Goal: Information Seeking & Learning: Find contact information

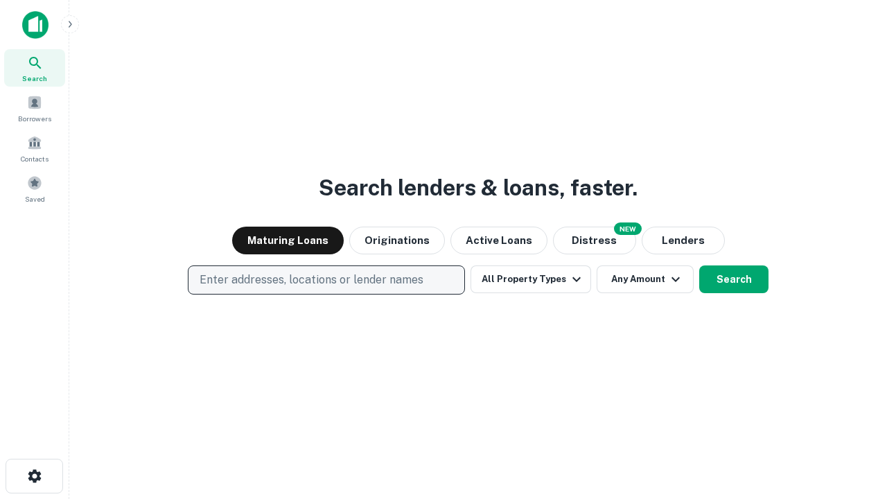
click at [326, 280] on p "Enter addresses, locations or lender names" at bounding box center [311, 280] width 224 height 17
type input "**********"
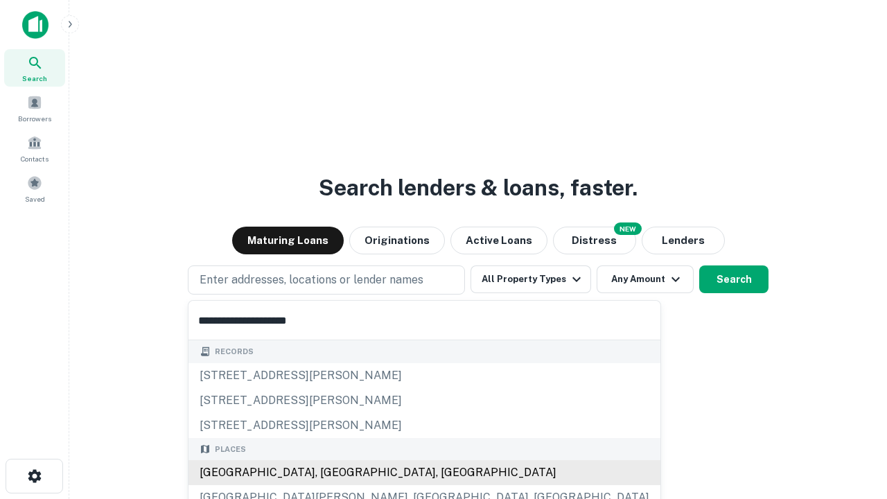
click at [331, 472] on div "[GEOGRAPHIC_DATA], [GEOGRAPHIC_DATA], [GEOGRAPHIC_DATA]" at bounding box center [424, 472] width 472 height 25
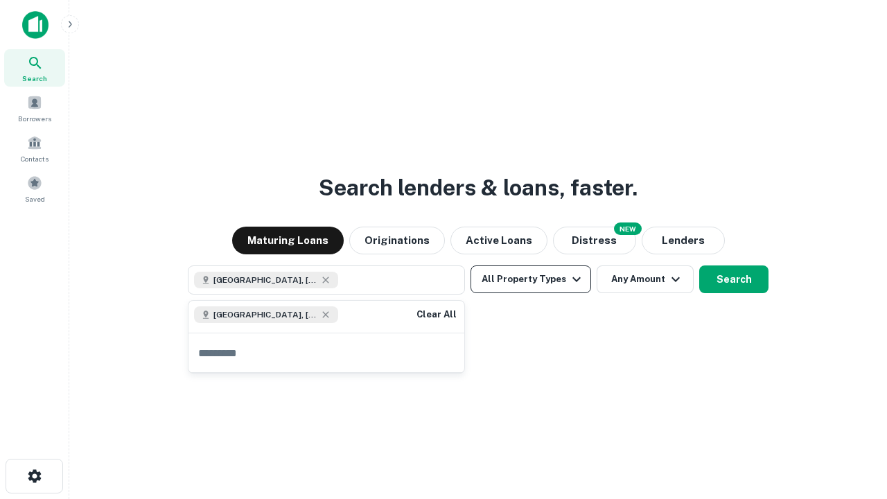
click at [531, 279] on button "All Property Types" at bounding box center [530, 279] width 121 height 28
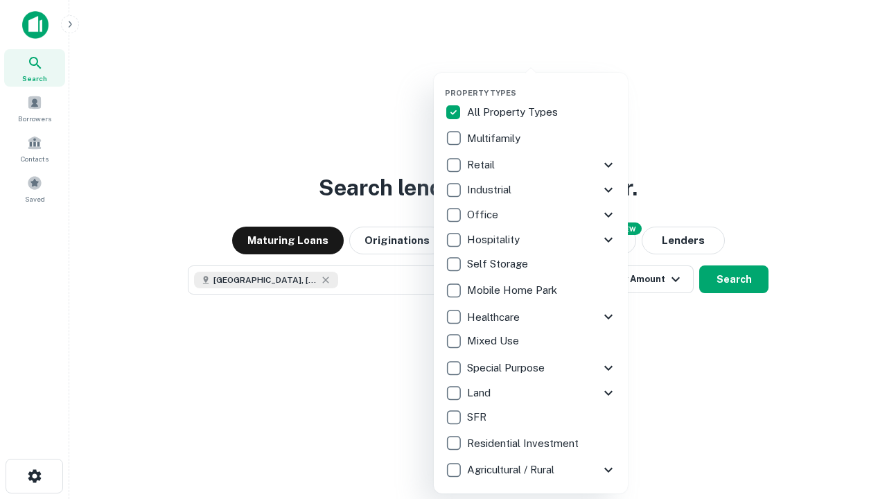
click at [542, 84] on button "button" at bounding box center [542, 84] width 194 height 1
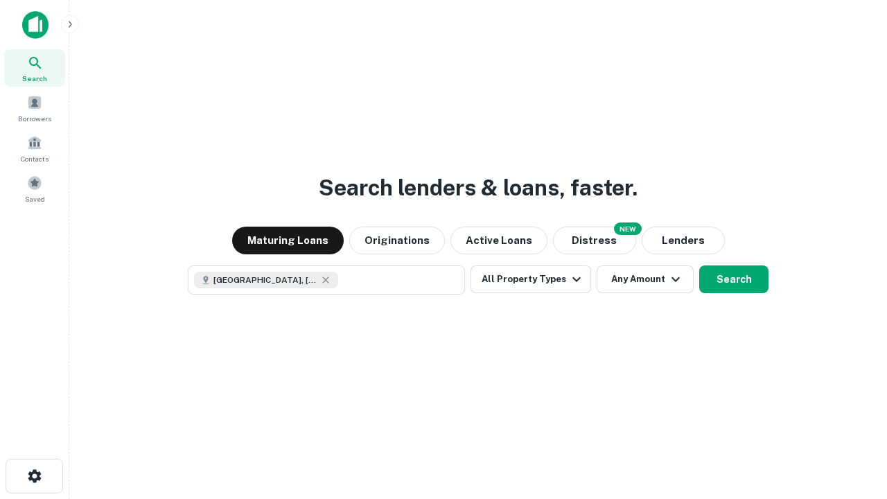
scroll to position [22, 0]
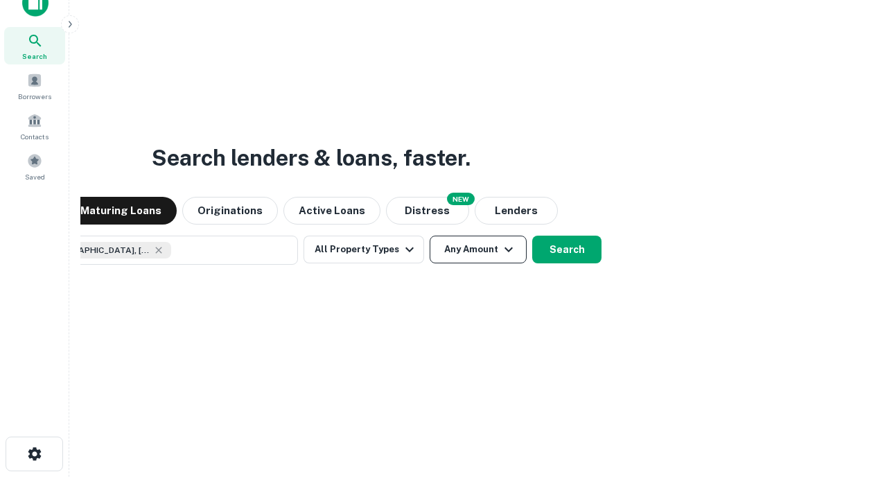
click at [429, 235] on button "Any Amount" at bounding box center [477, 249] width 97 height 28
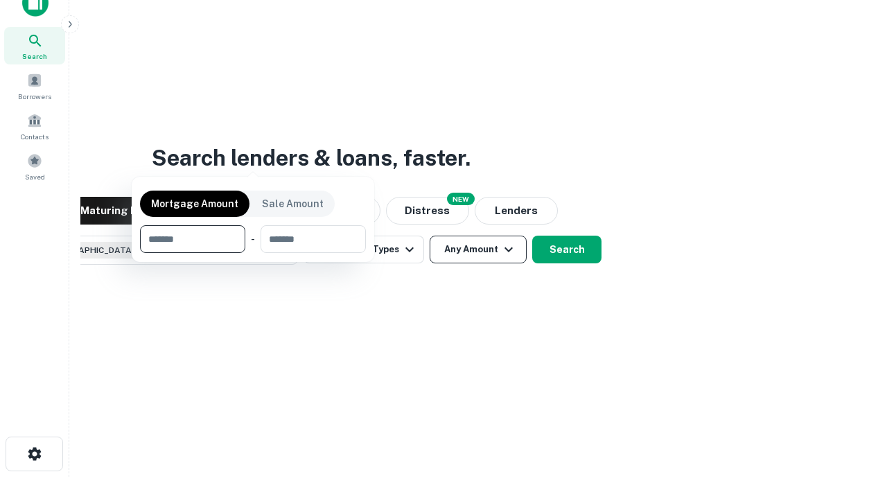
scroll to position [100, 392]
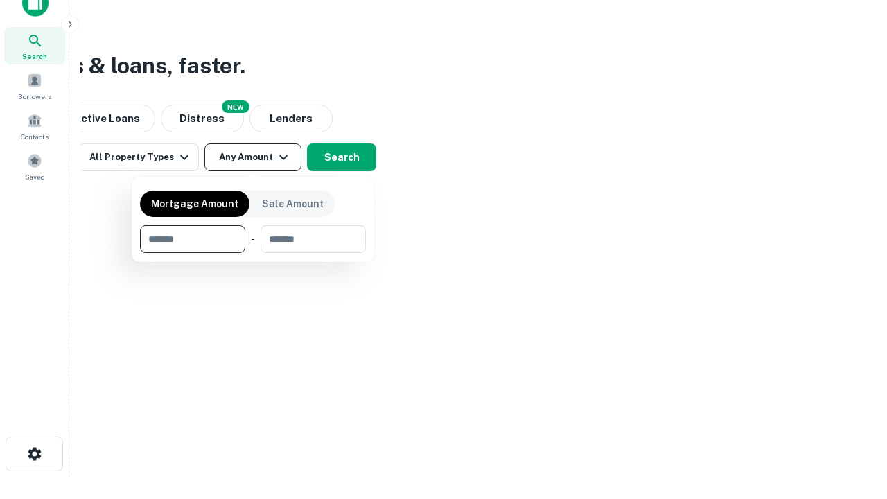
type input "*******"
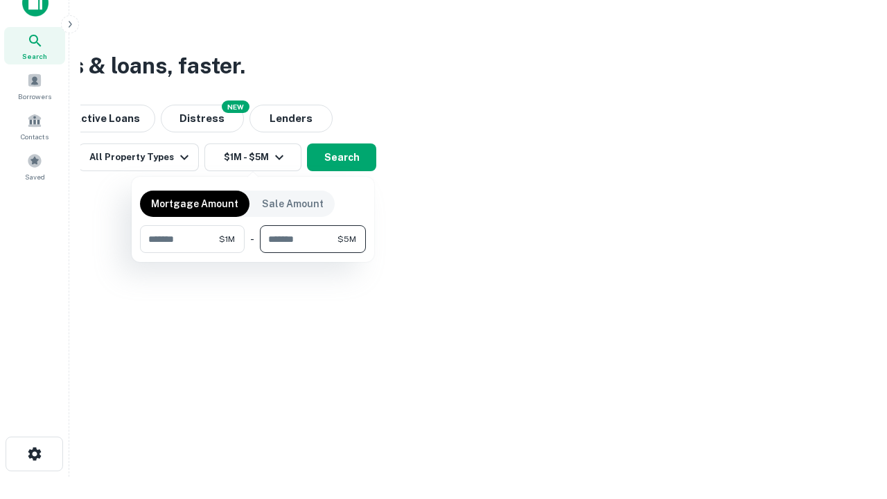
type input "*******"
click at [253, 253] on button "button" at bounding box center [253, 253] width 226 height 1
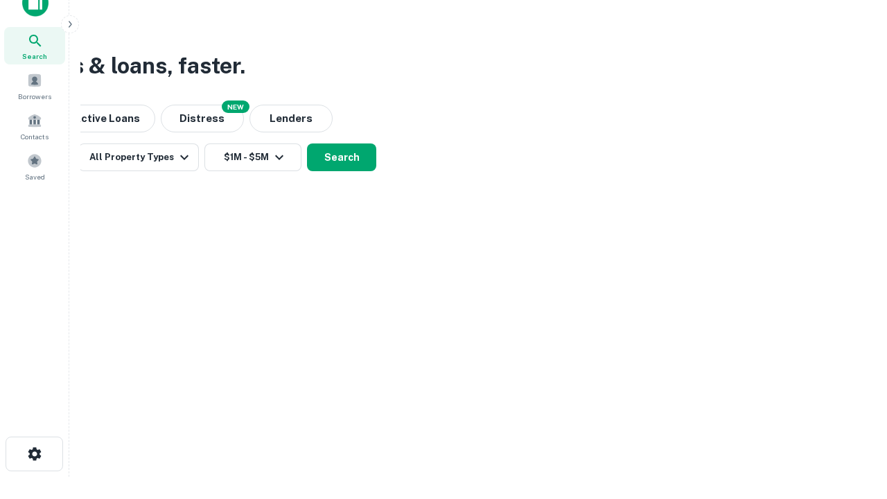
scroll to position [22, 0]
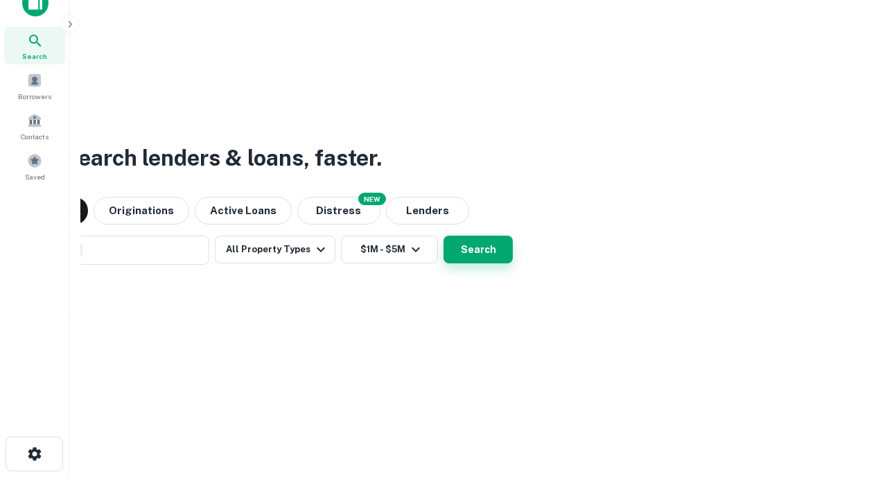
click at [443, 235] on button "Search" at bounding box center [477, 249] width 69 height 28
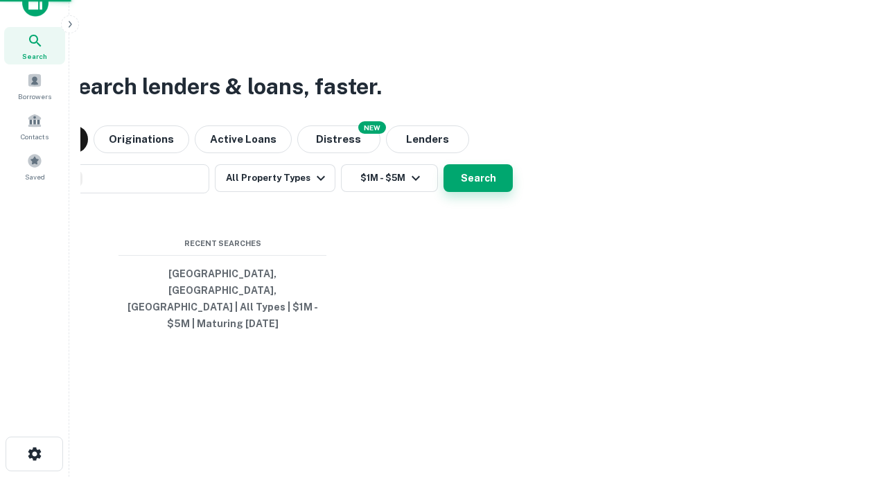
scroll to position [45, 392]
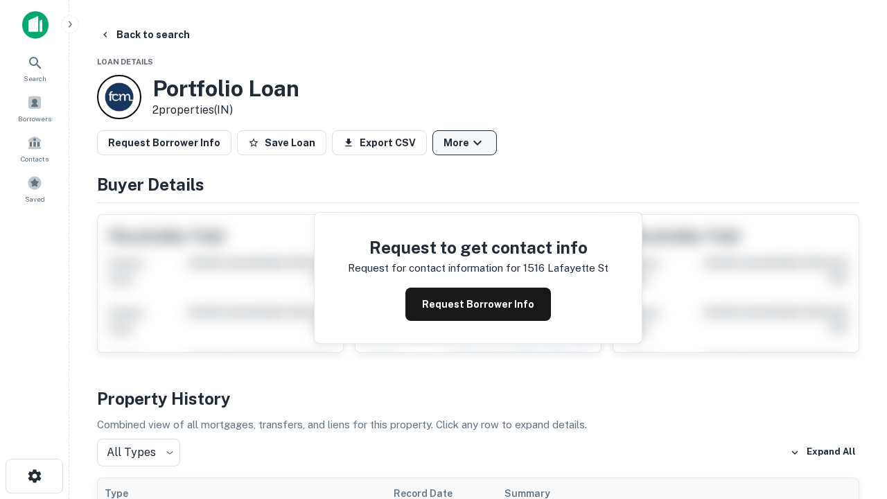
click at [464, 143] on button "More" at bounding box center [464, 142] width 64 height 25
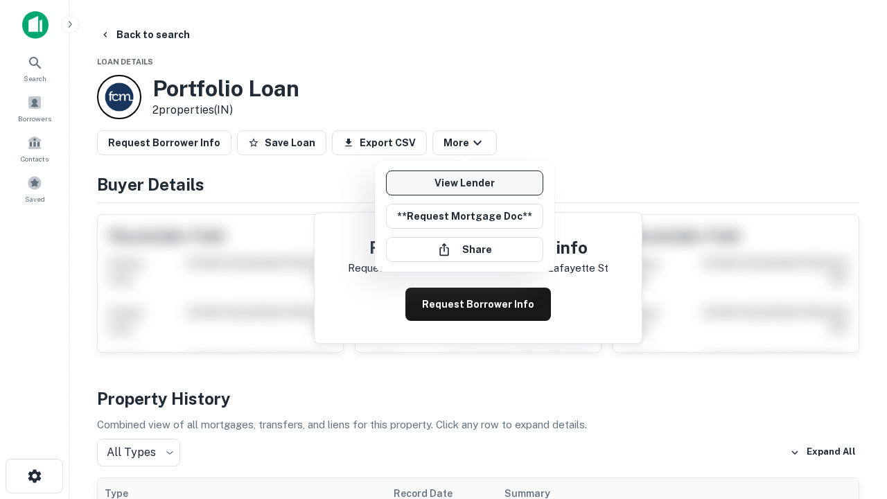
click at [464, 183] on link "View Lender" at bounding box center [464, 182] width 157 height 25
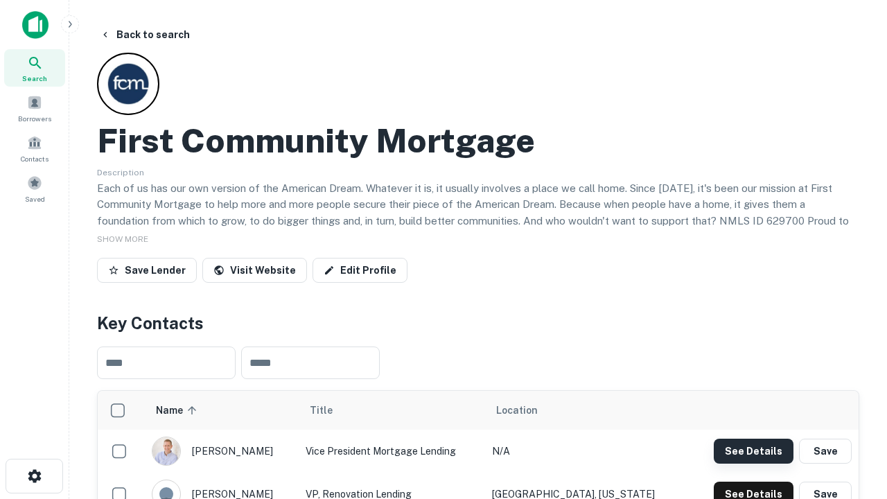
click at [753, 450] on button "See Details" at bounding box center [753, 450] width 80 height 25
